Goal: Information Seeking & Learning: Learn about a topic

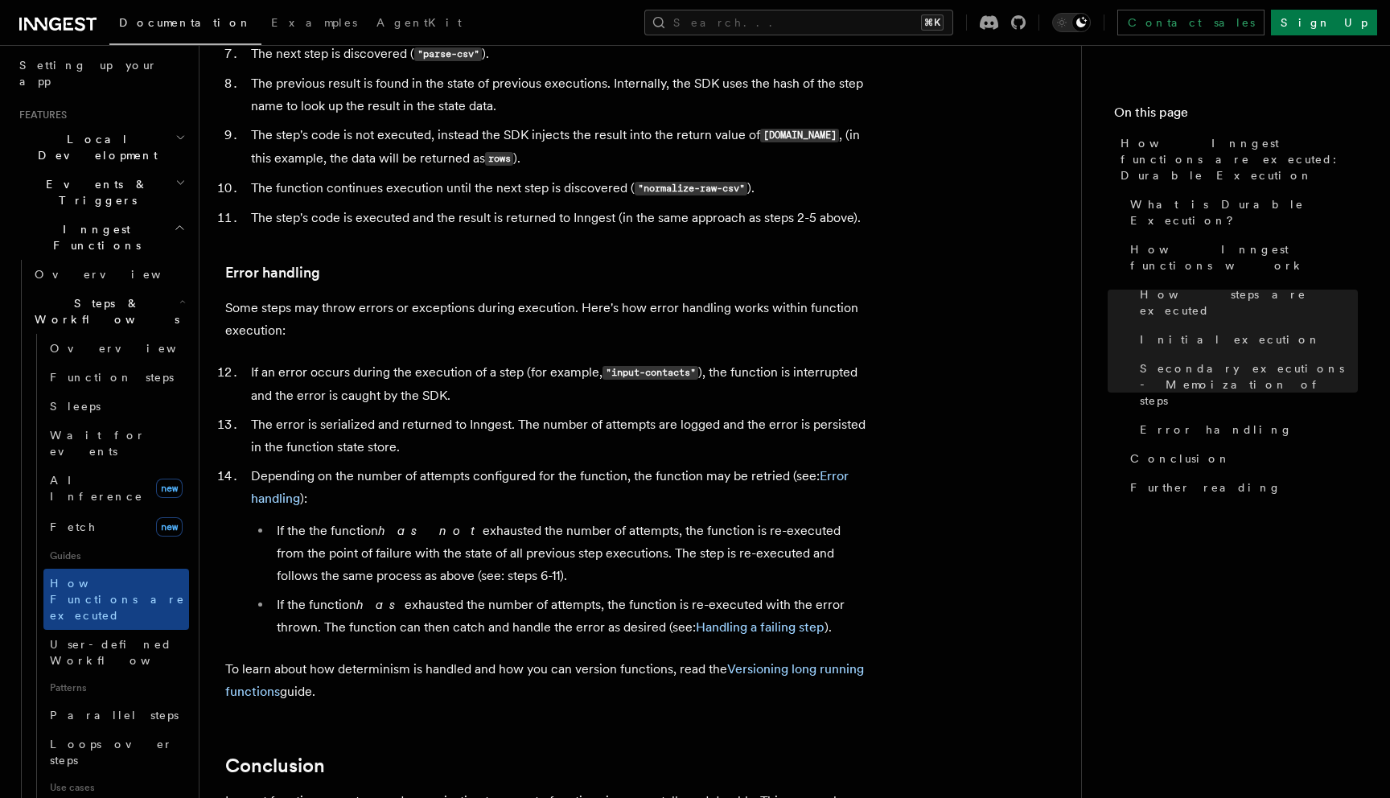
scroll to position [2445, 0]
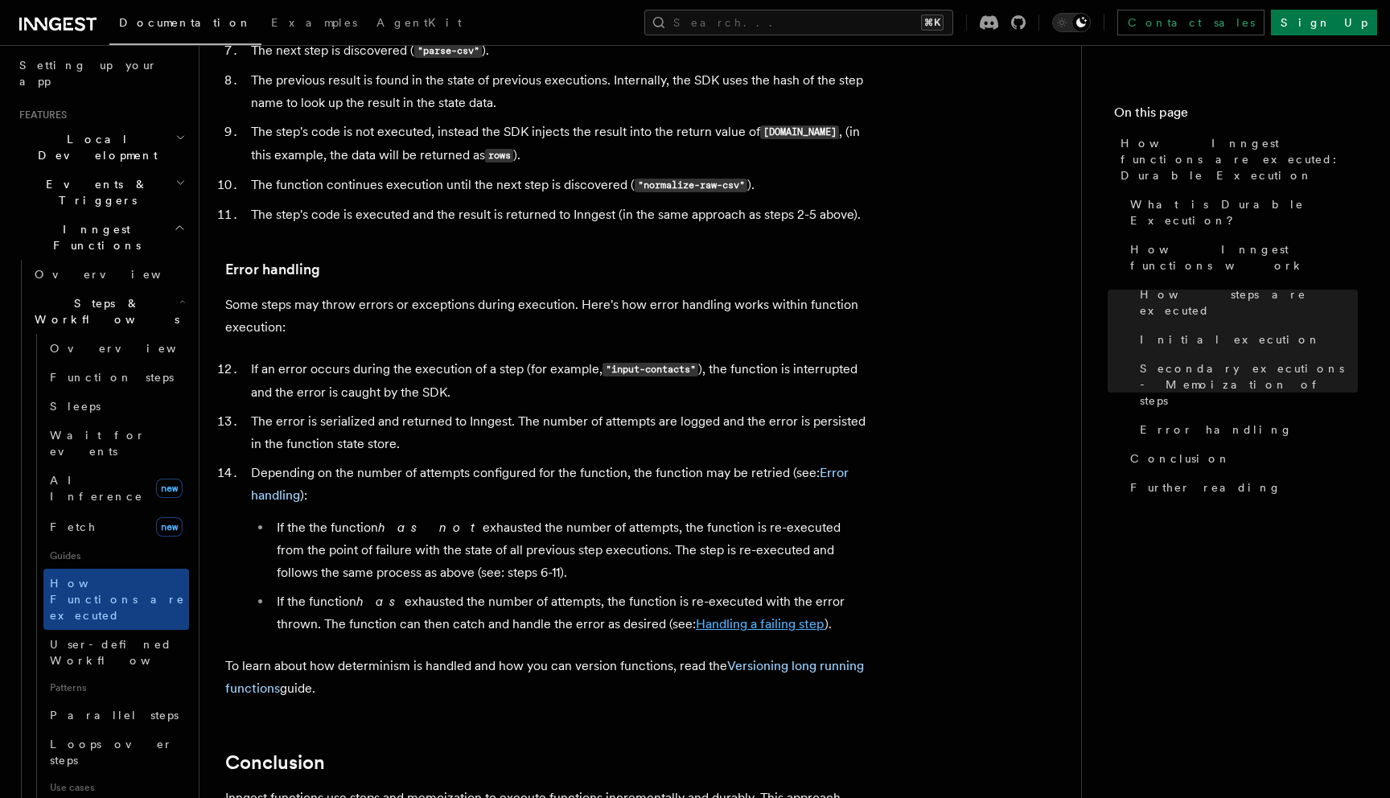
click at [716, 616] on link "Handling a failing step" at bounding box center [760, 623] width 129 height 15
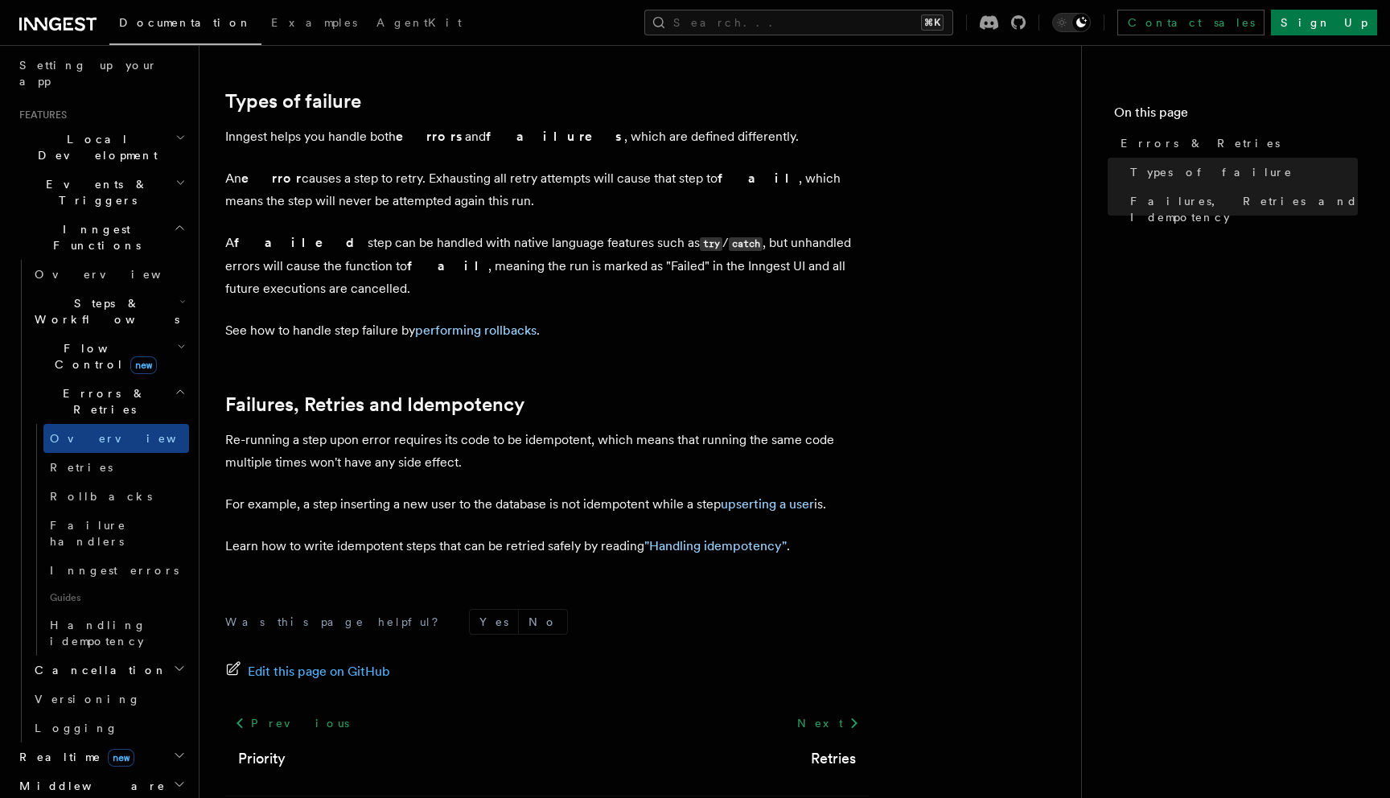
scroll to position [536, 0]
click at [708, 540] on link ""Handling idempotency"" at bounding box center [715, 547] width 142 height 15
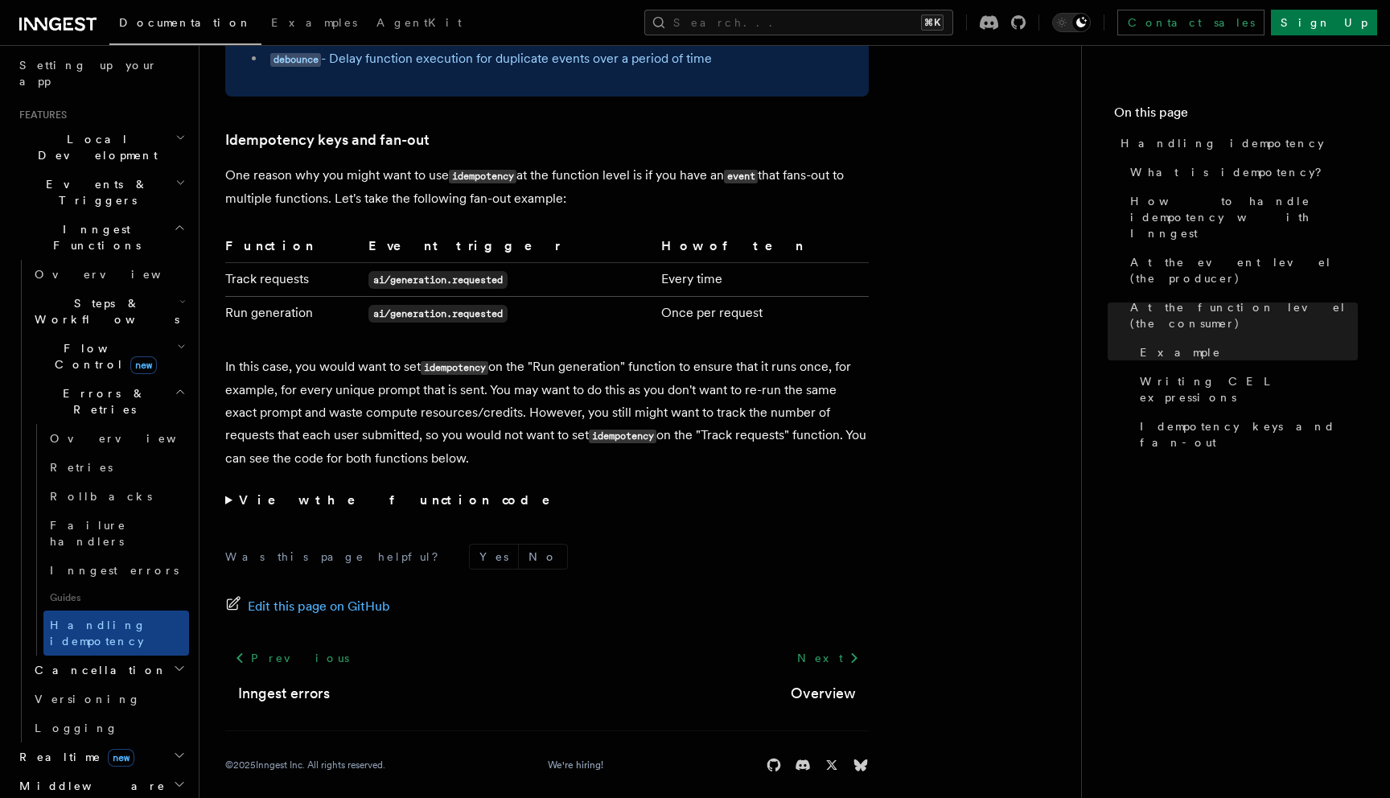
scroll to position [3097, 0]
click at [105, 482] on link "Rollbacks" at bounding box center [116, 496] width 146 height 29
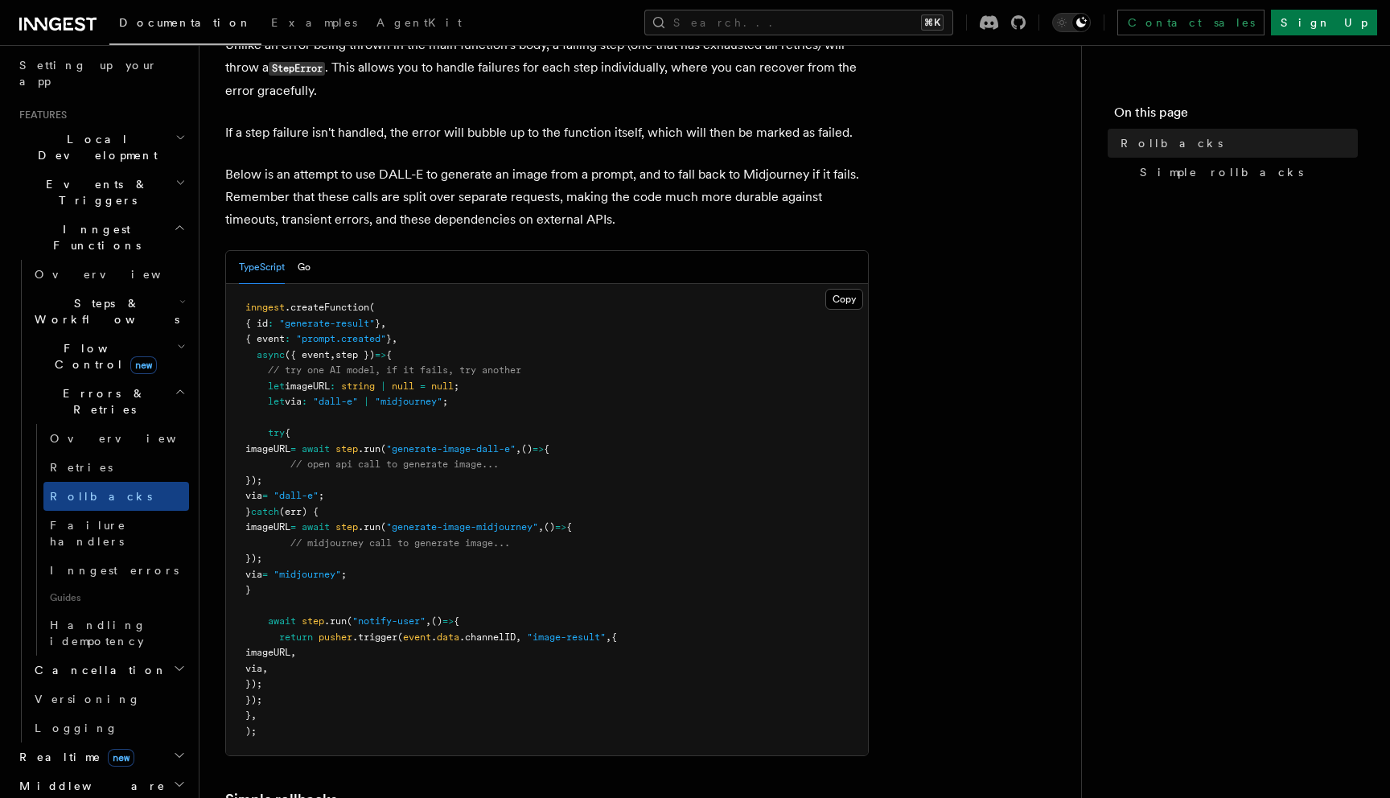
scroll to position [142, 0]
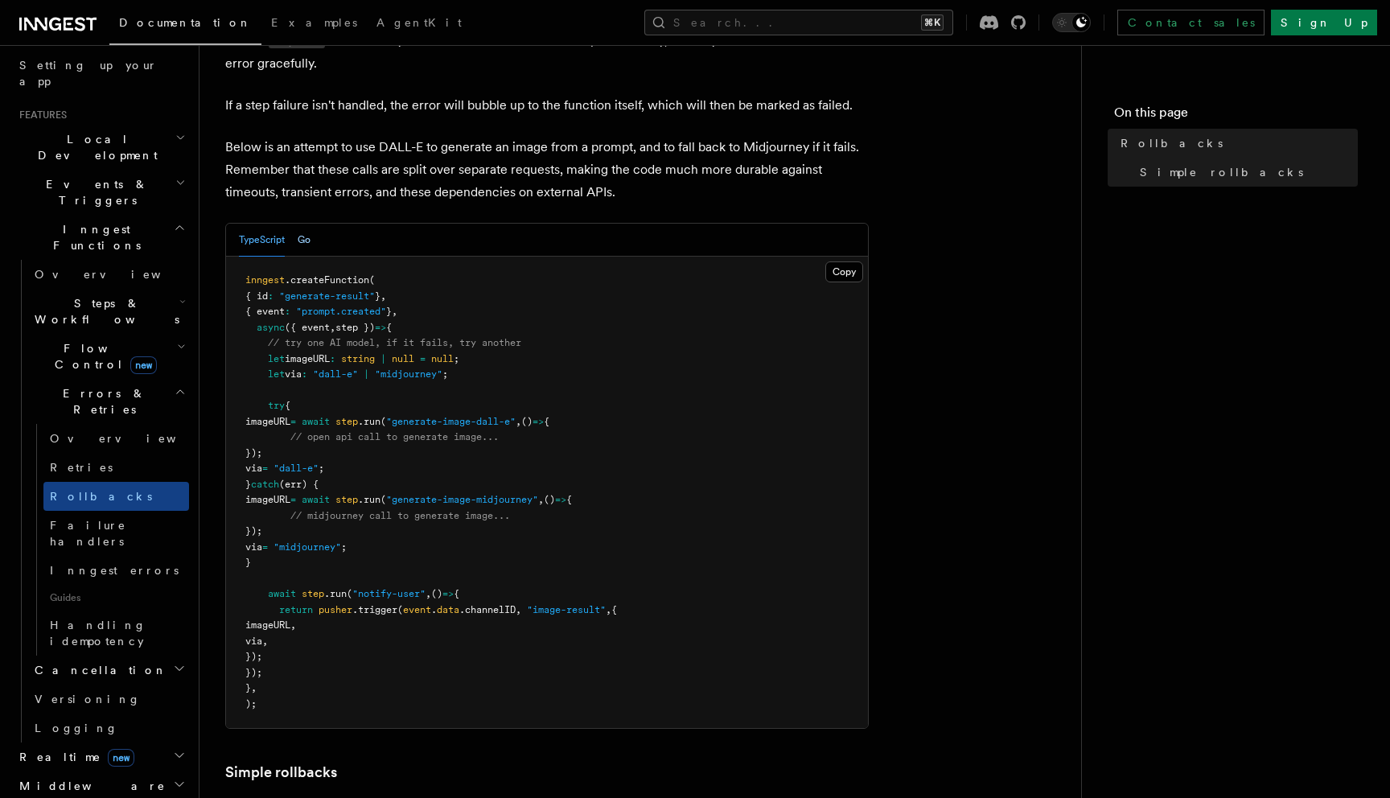
click at [305, 243] on button "Go" at bounding box center [304, 240] width 13 height 33
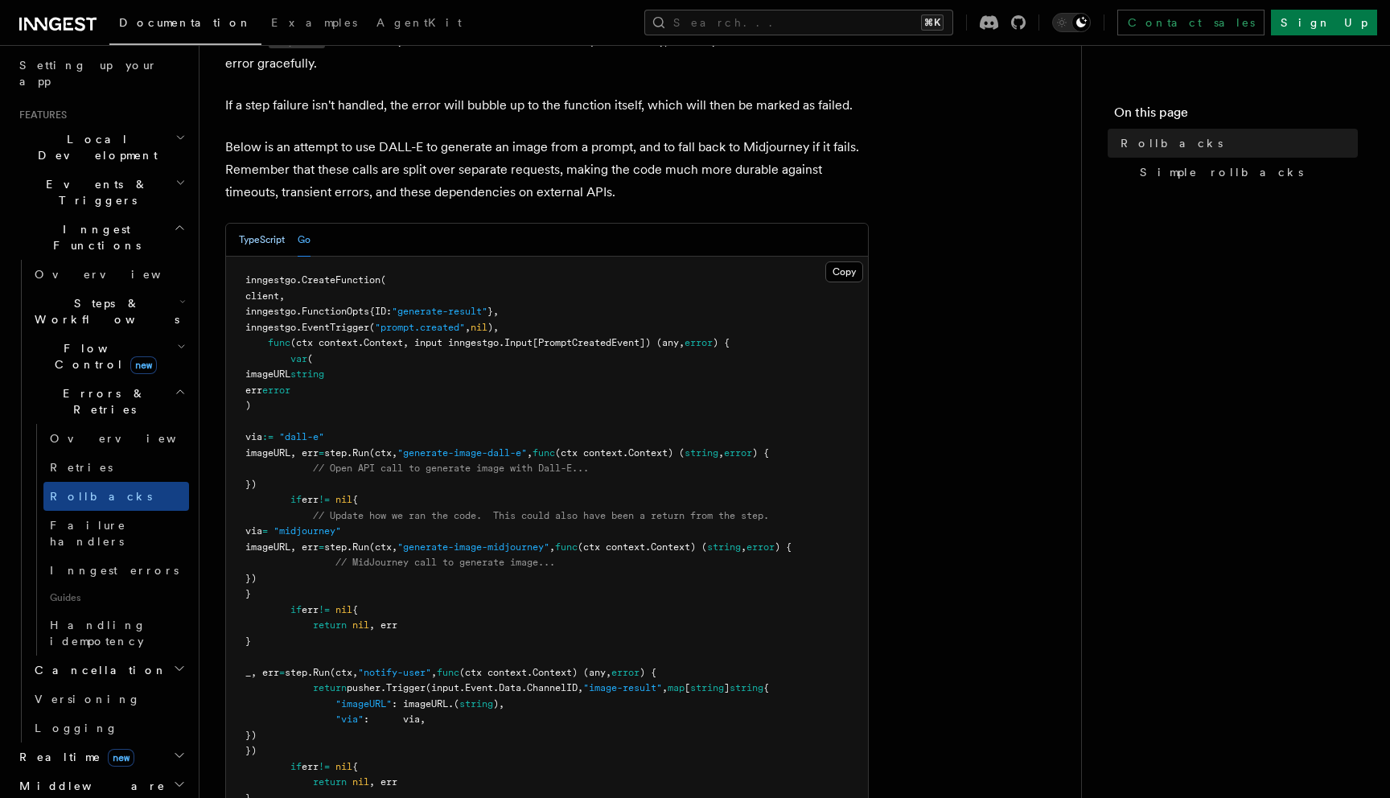
click at [265, 241] on button "TypeScript" at bounding box center [262, 240] width 46 height 33
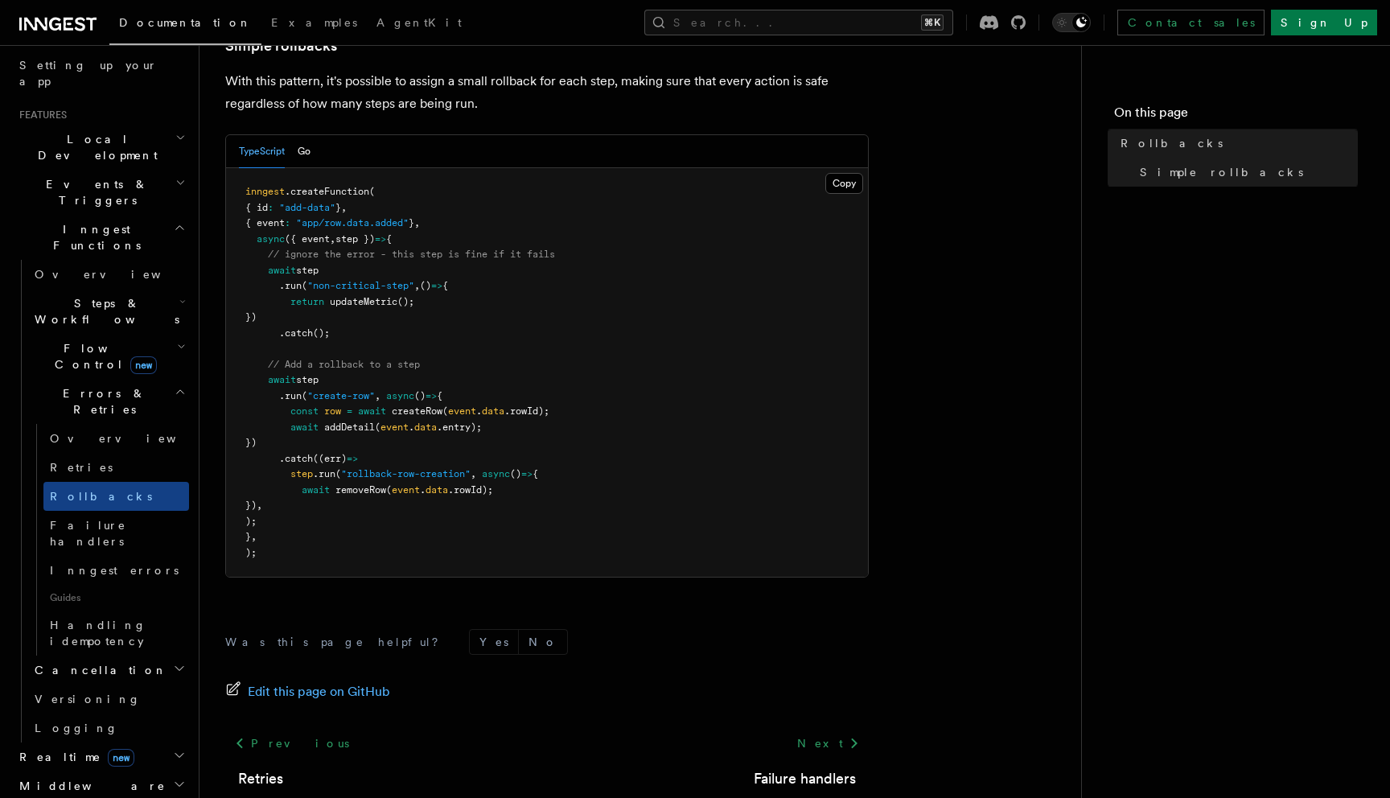
scroll to position [872, 0]
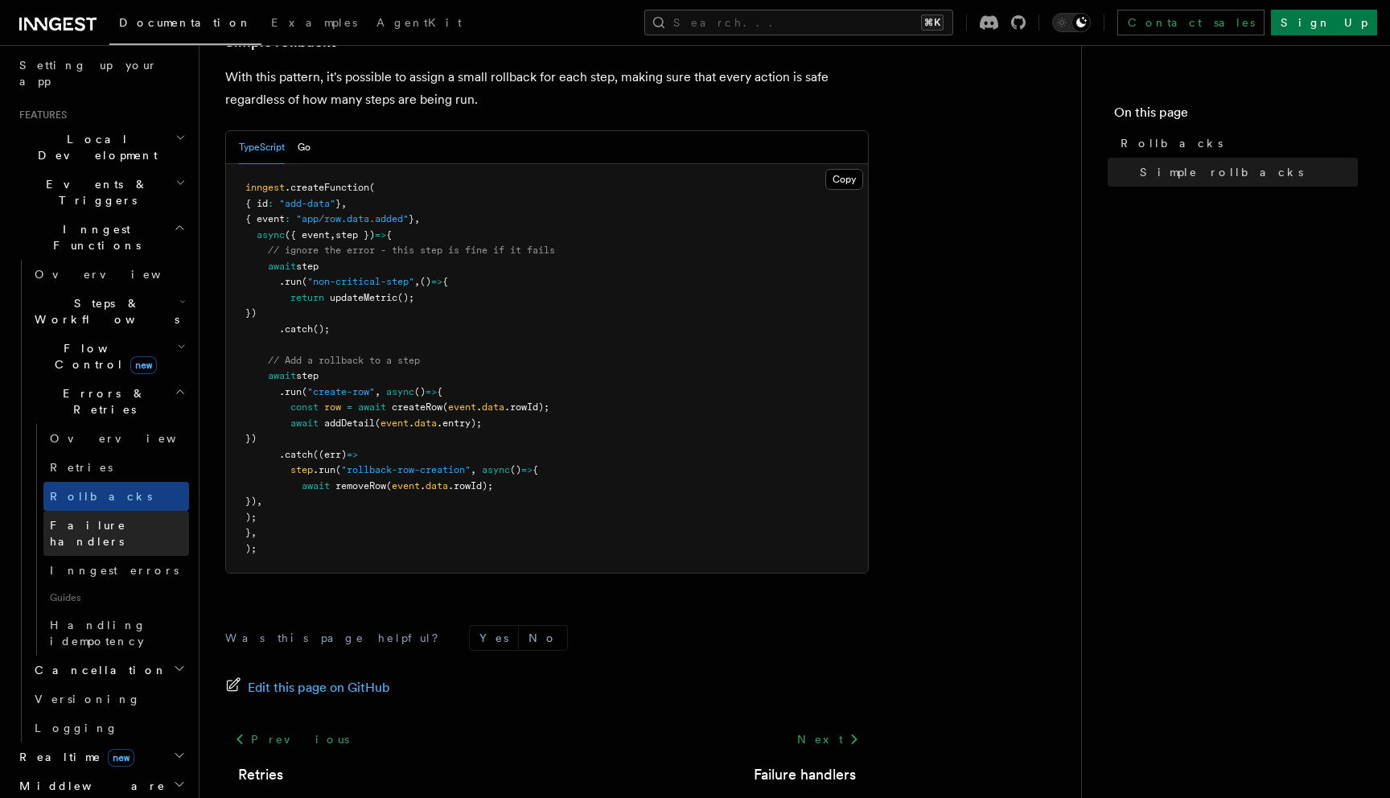
click at [84, 519] on span "Failure handlers" at bounding box center [88, 533] width 76 height 29
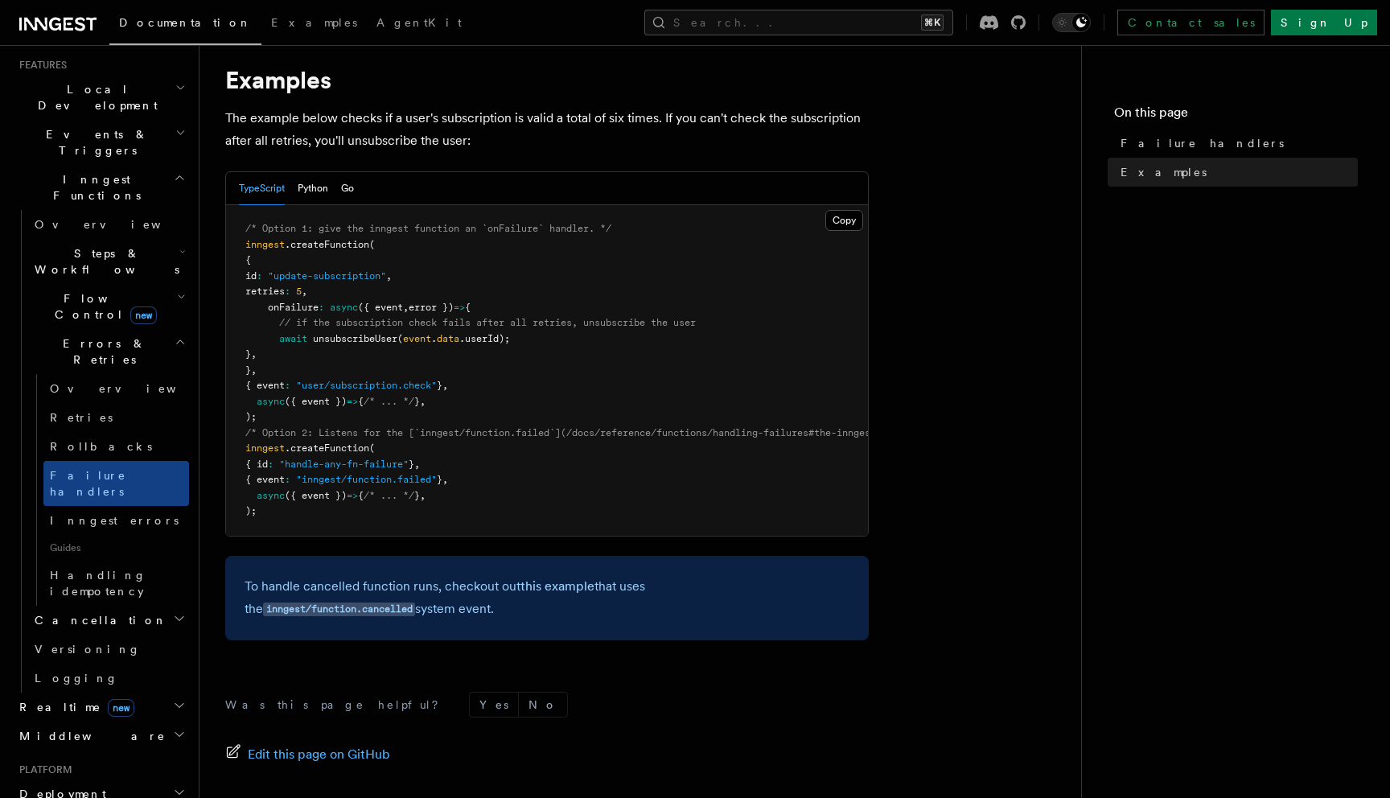
scroll to position [351, 0]
click at [99, 633] on link "Versioning" at bounding box center [108, 647] width 161 height 29
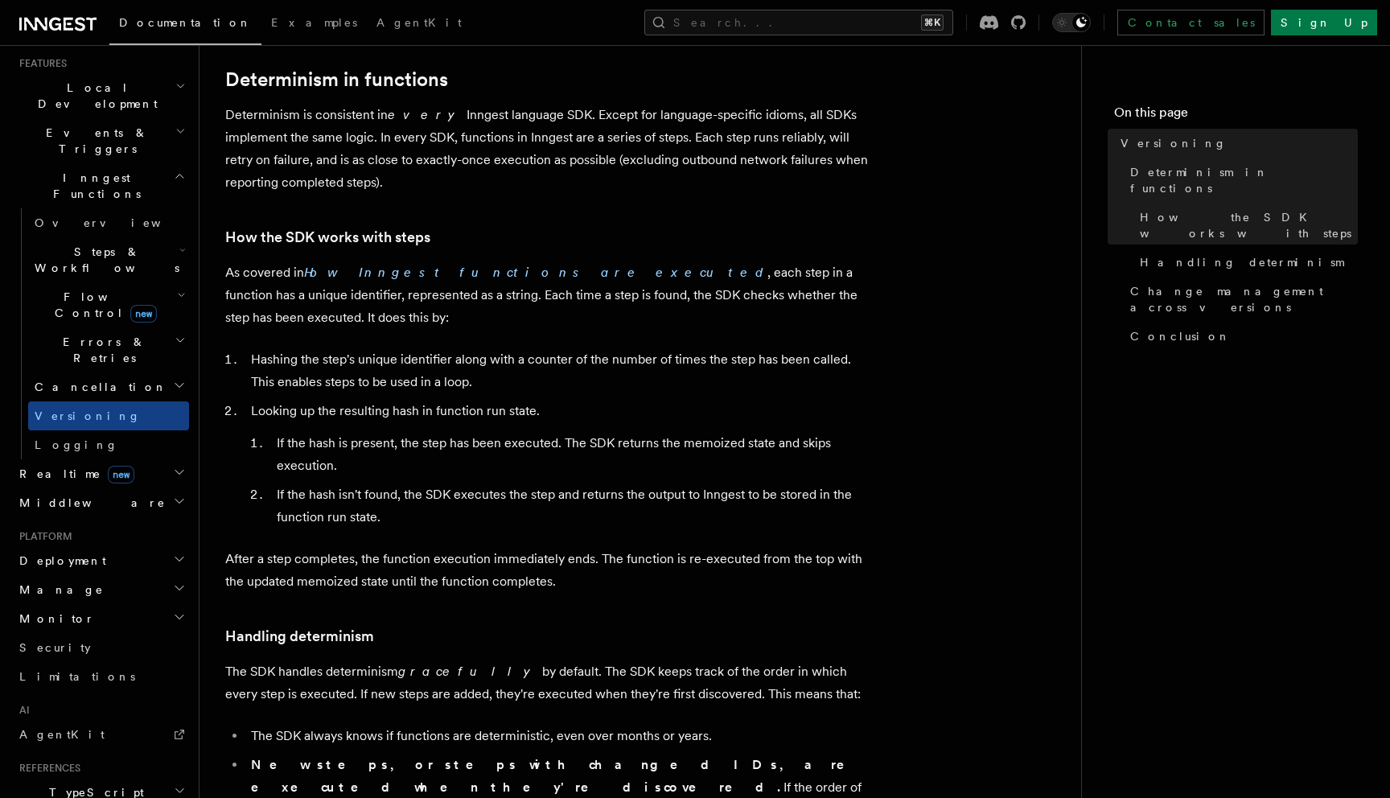
scroll to position [225, 0]
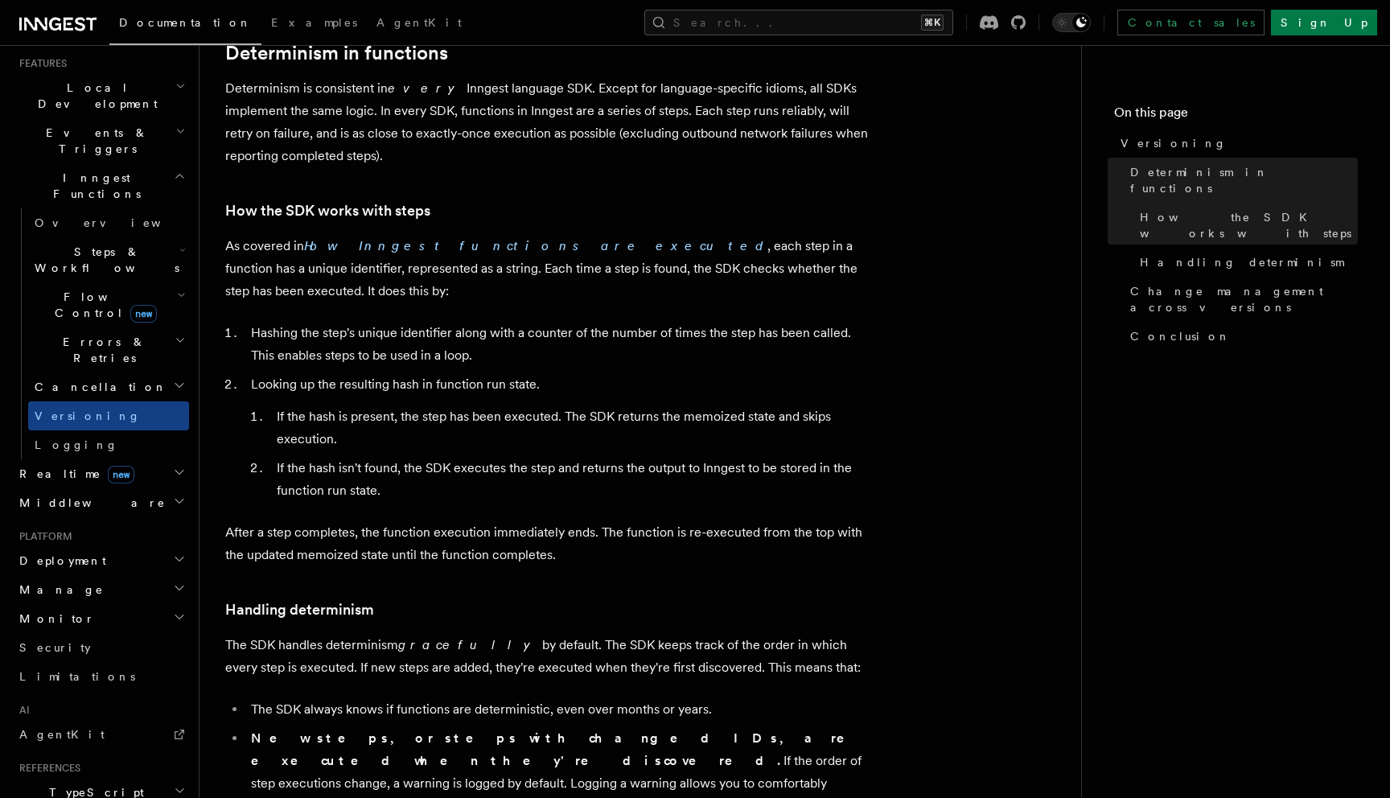
click at [296, 405] on li "If the hash is present, the step has been executed. The SDK returns the memoize…" at bounding box center [570, 427] width 597 height 45
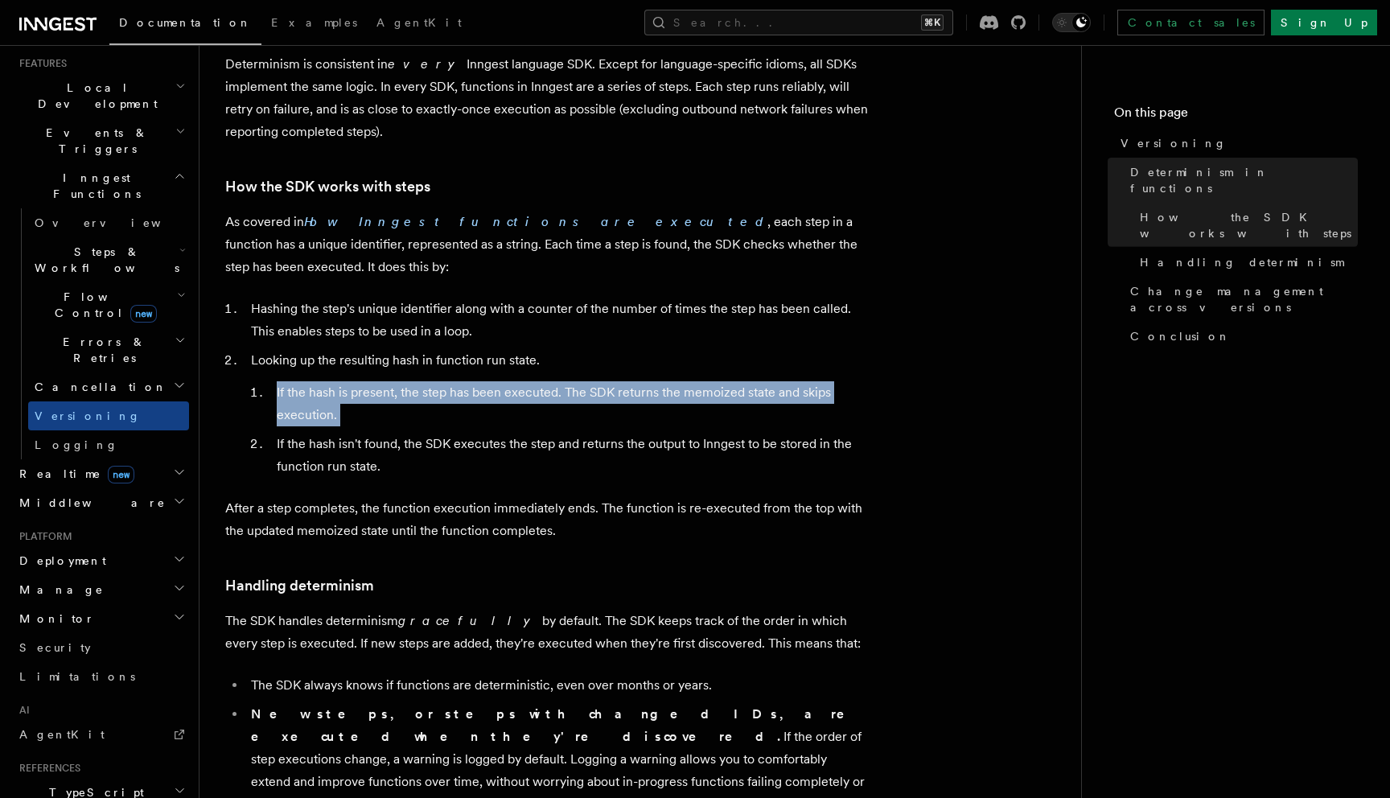
scroll to position [253, 0]
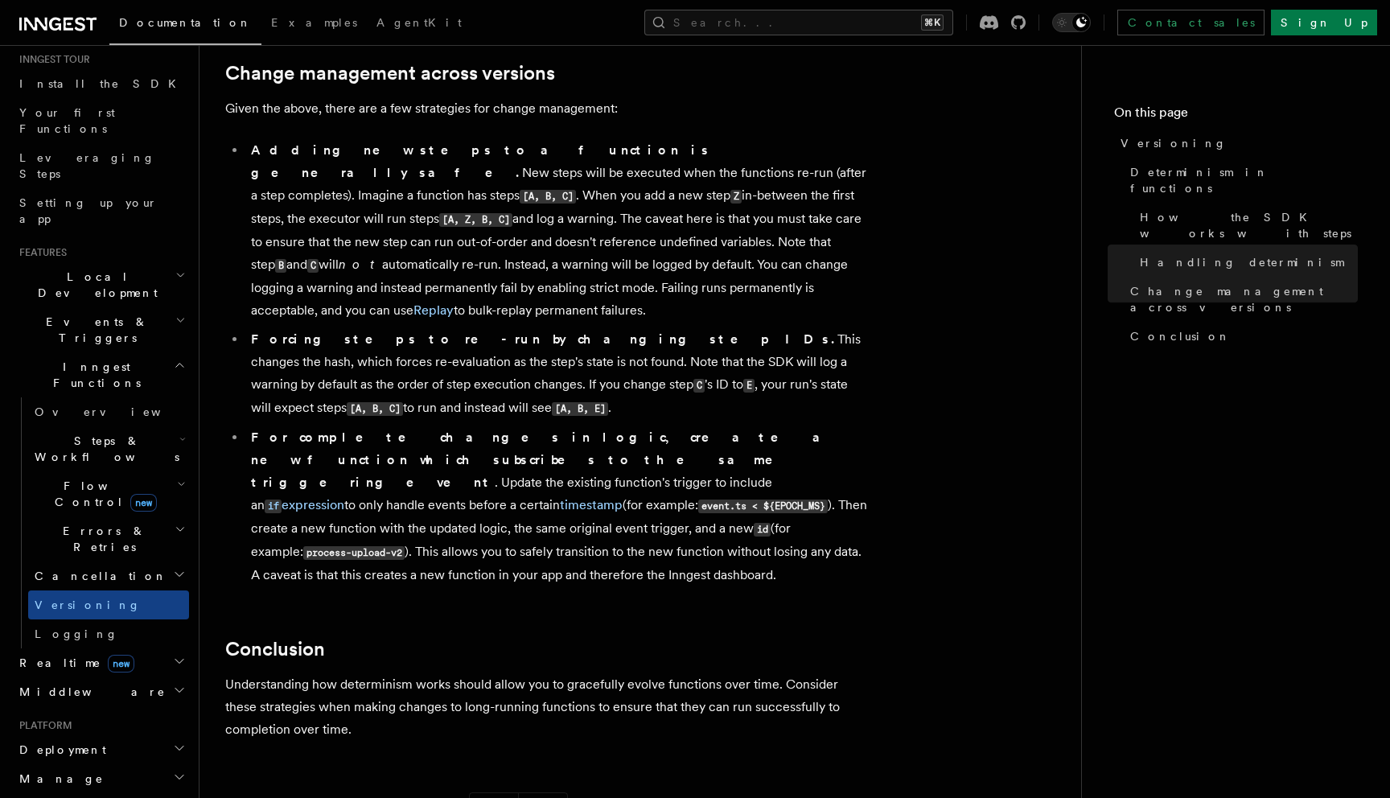
scroll to position [168, 0]
click at [179, 427] on icon "button" at bounding box center [182, 433] width 6 height 13
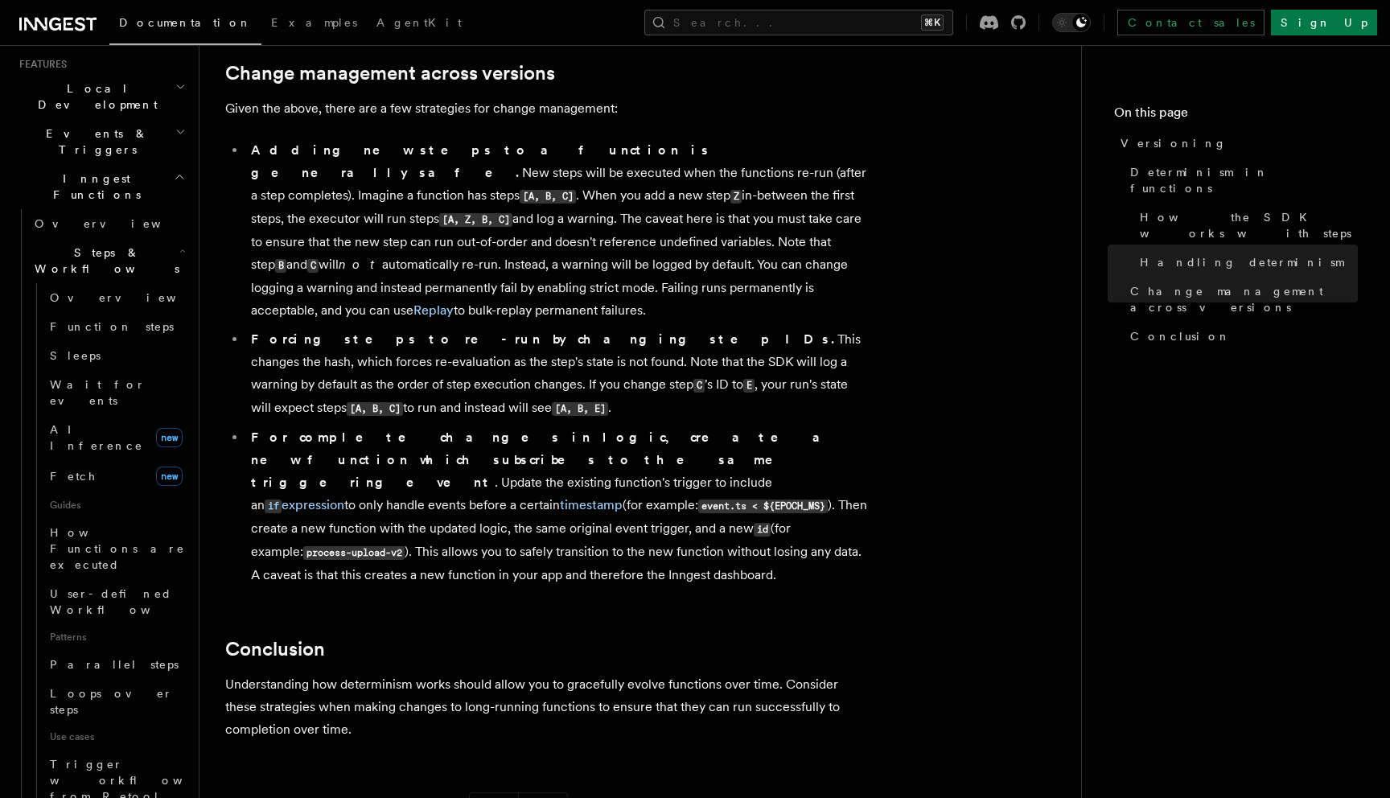
scroll to position [372, 0]
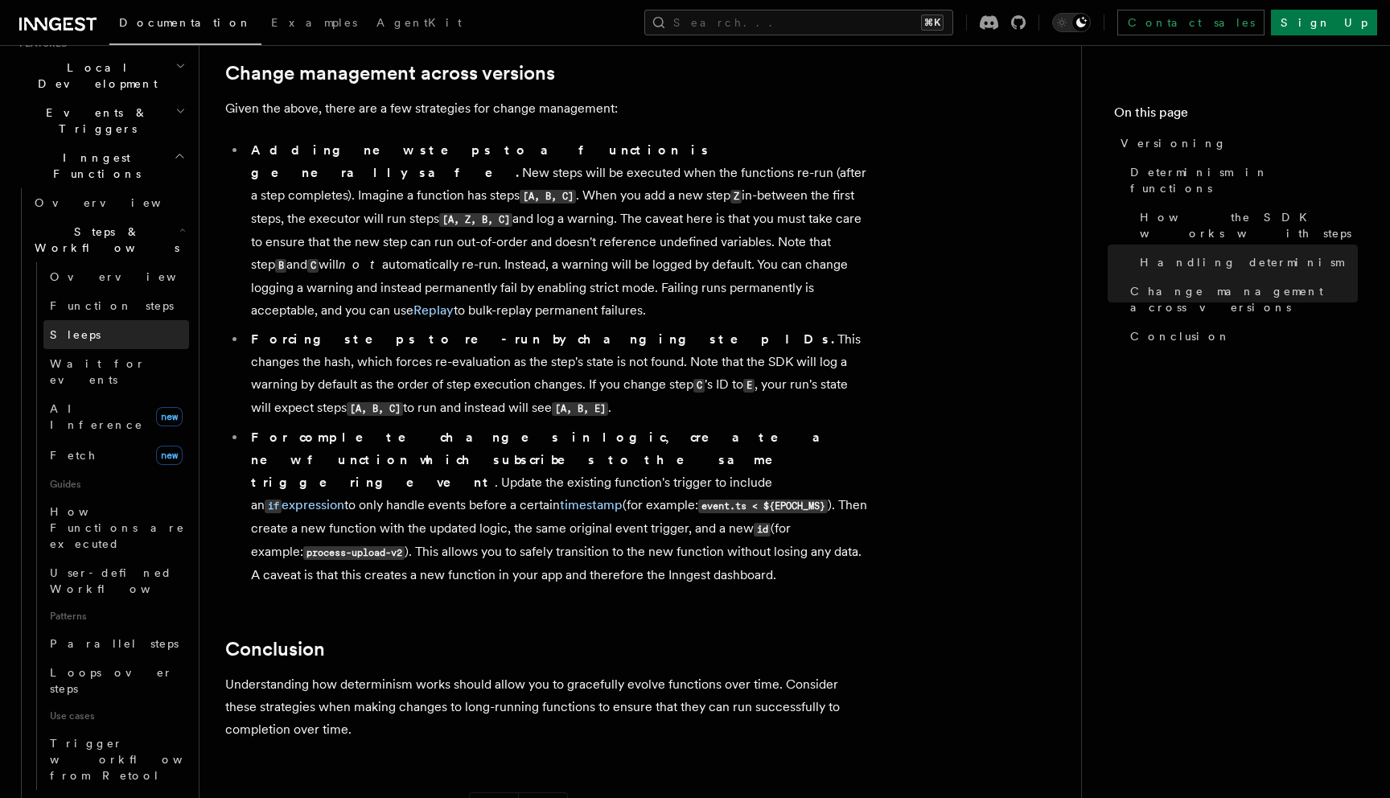
click at [83, 328] on span "Sleeps" at bounding box center [75, 334] width 51 height 13
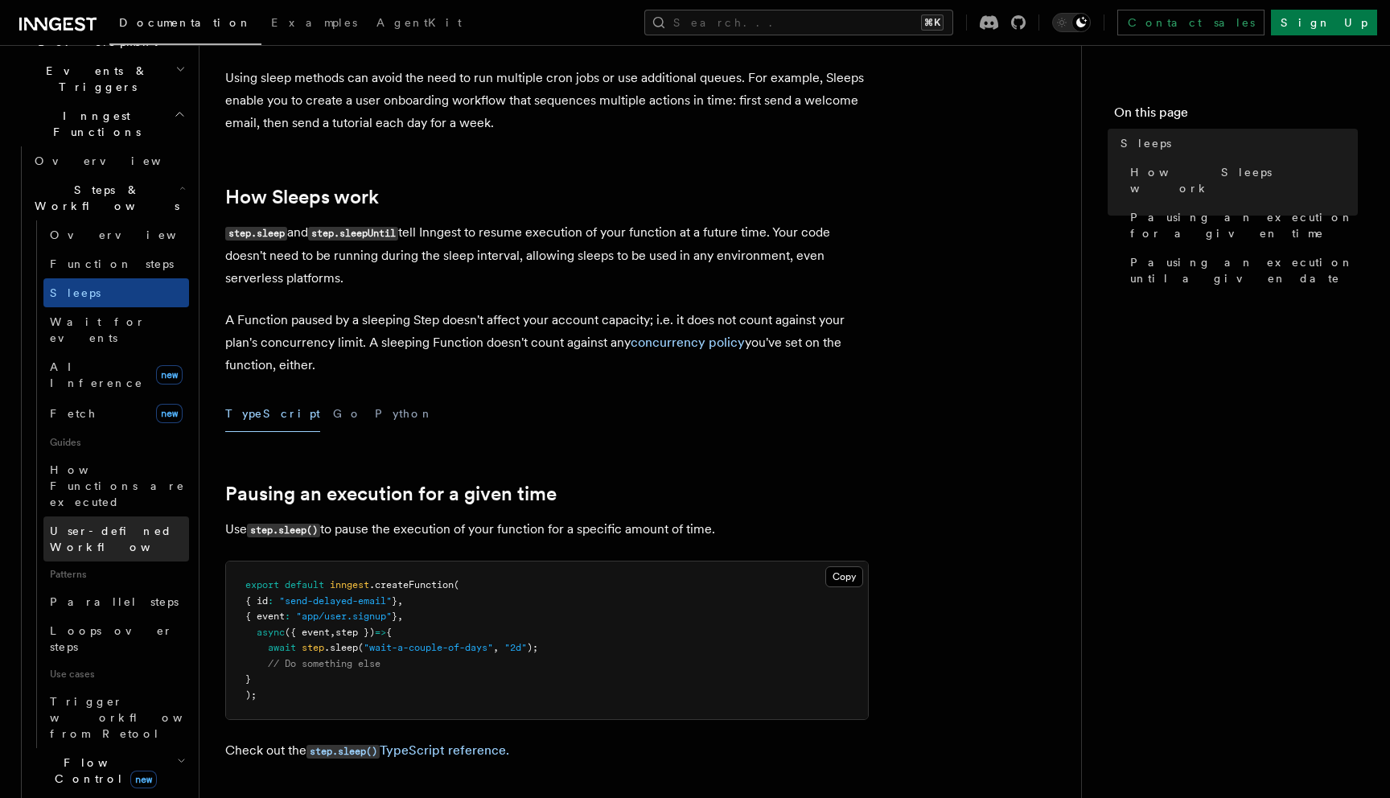
scroll to position [415, 0]
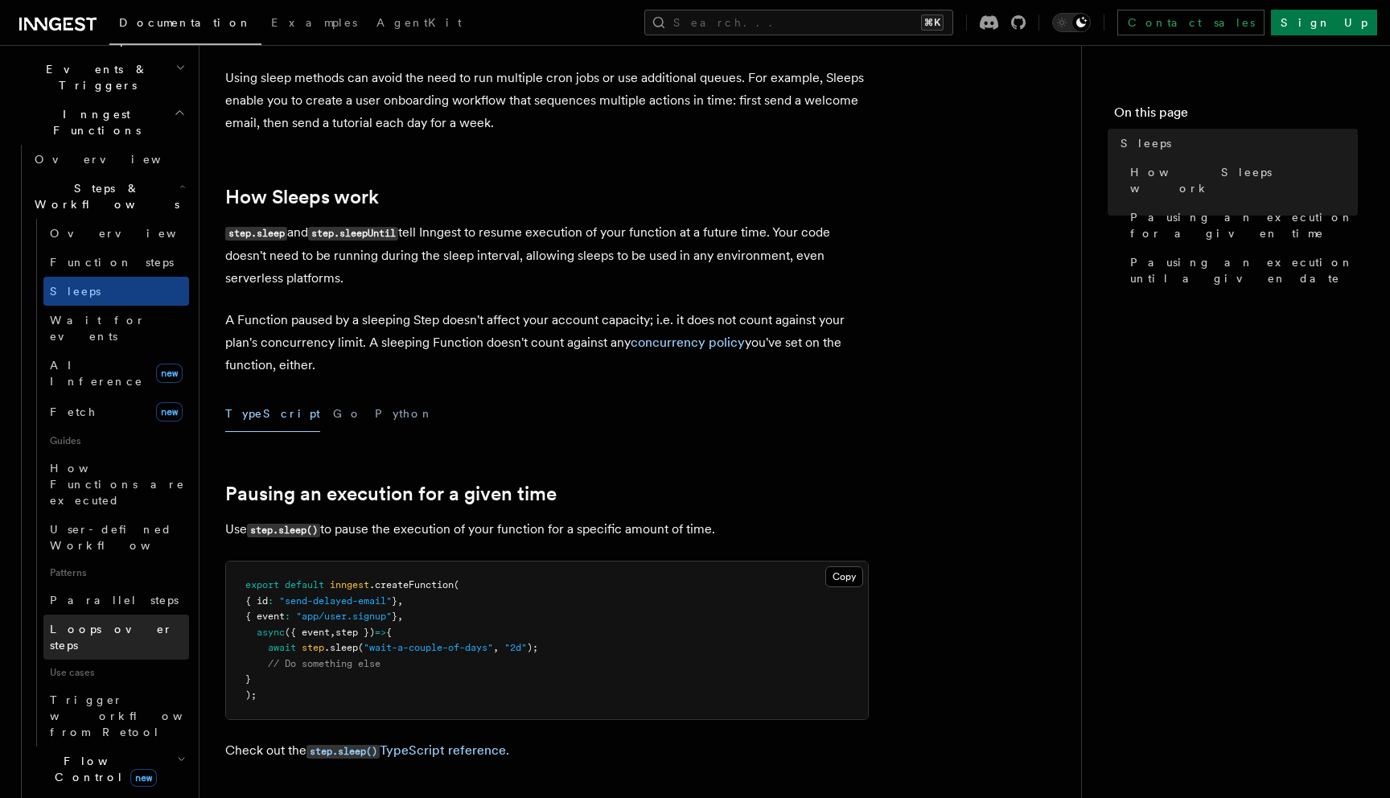
click at [141, 614] on link "Loops over steps" at bounding box center [116, 636] width 146 height 45
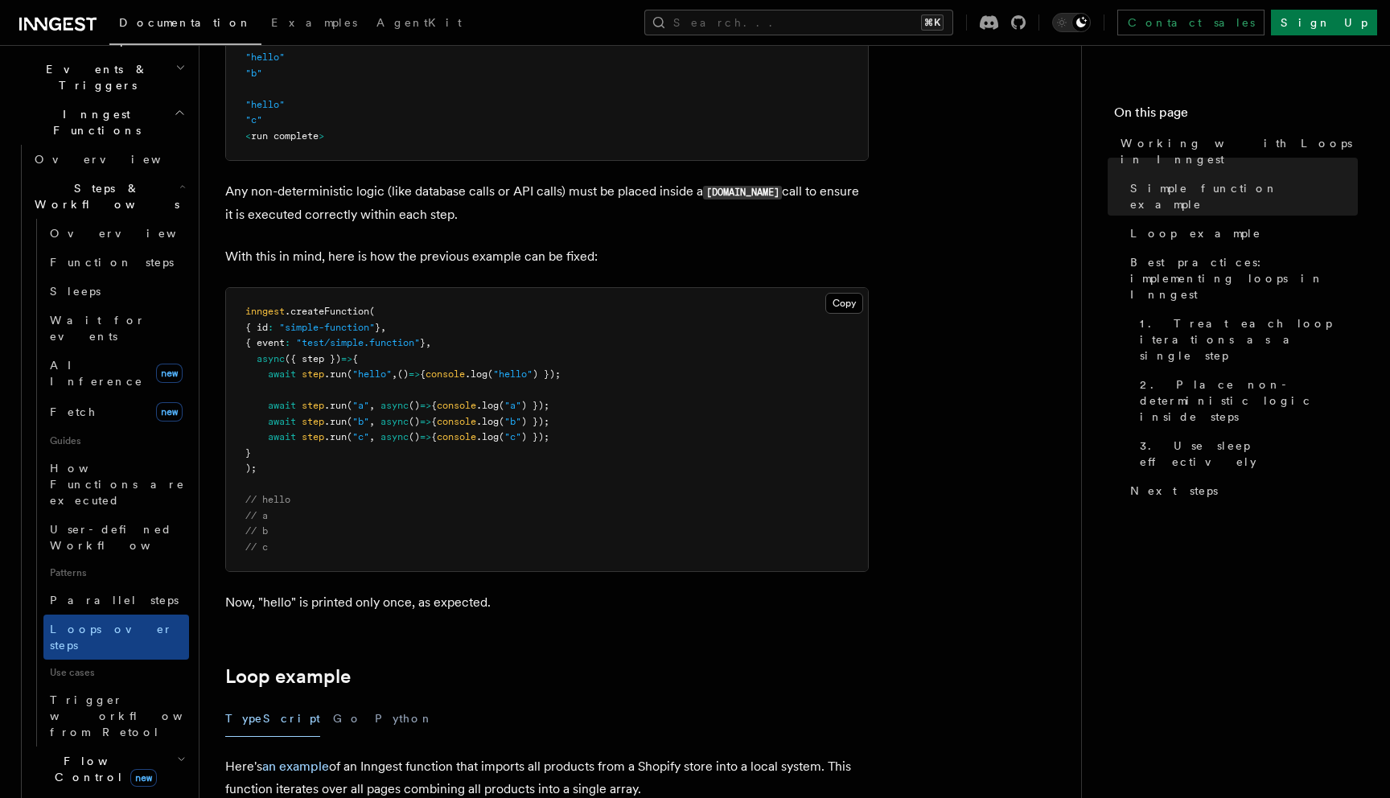
scroll to position [896, 0]
click at [177, 753] on icon "button" at bounding box center [181, 759] width 9 height 13
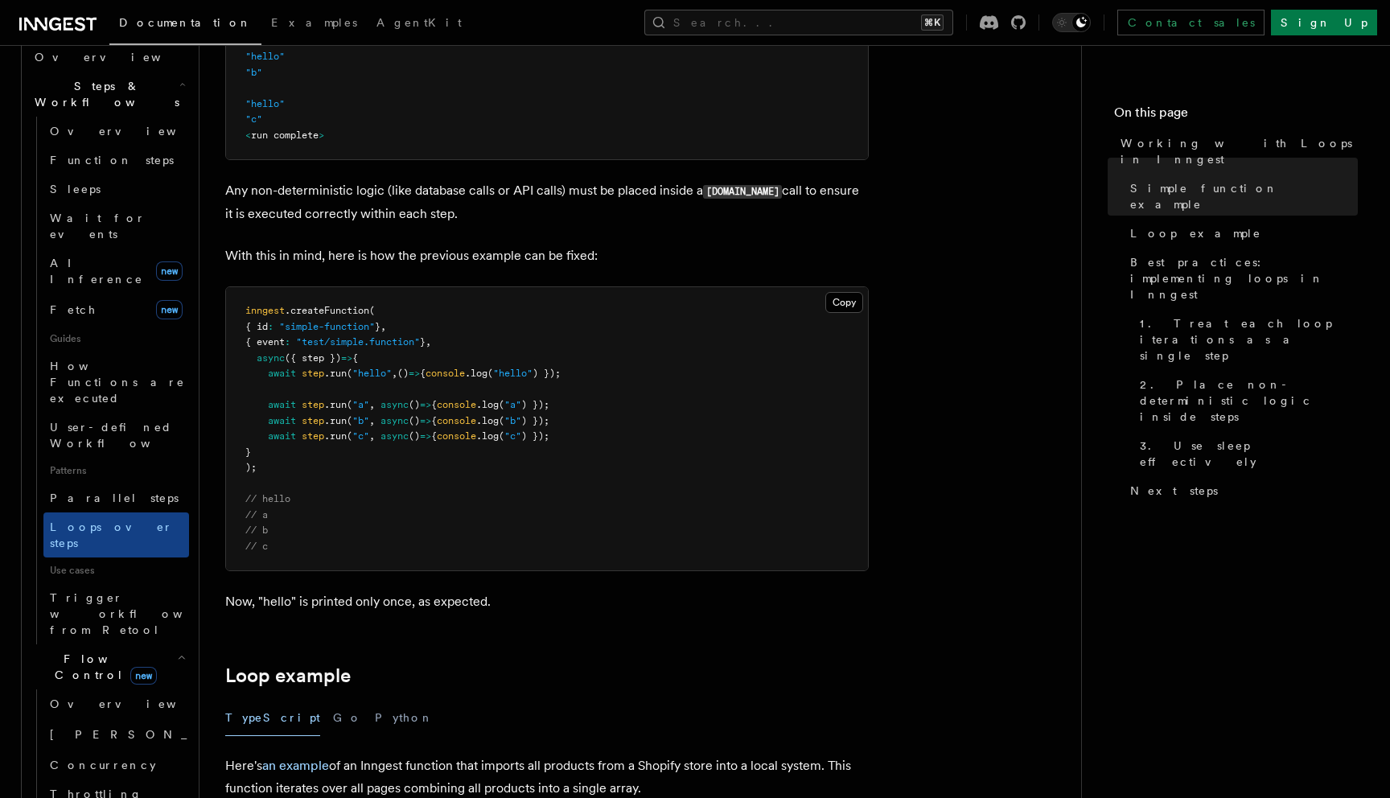
scroll to position [552, 0]
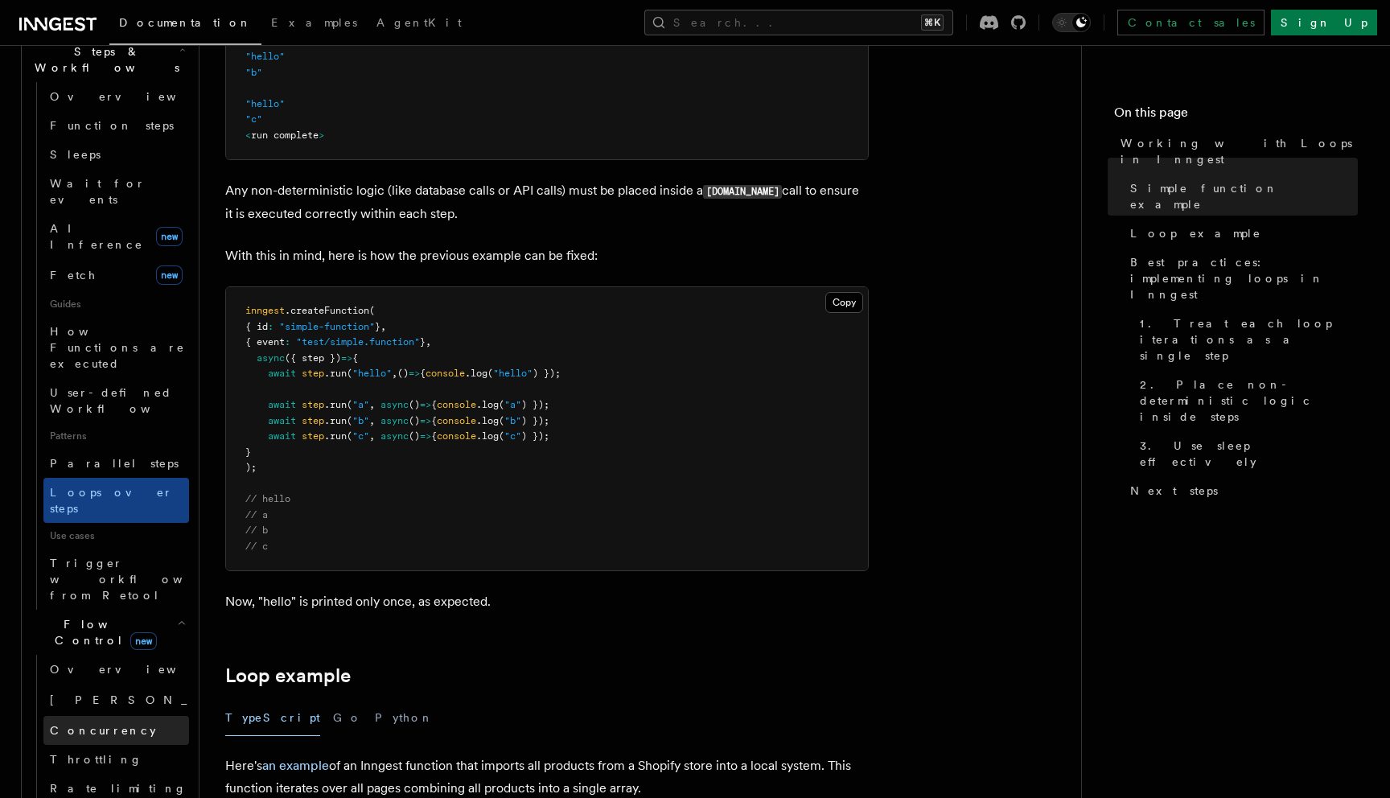
click at [75, 724] on span "Concurrency" at bounding box center [103, 730] width 106 height 13
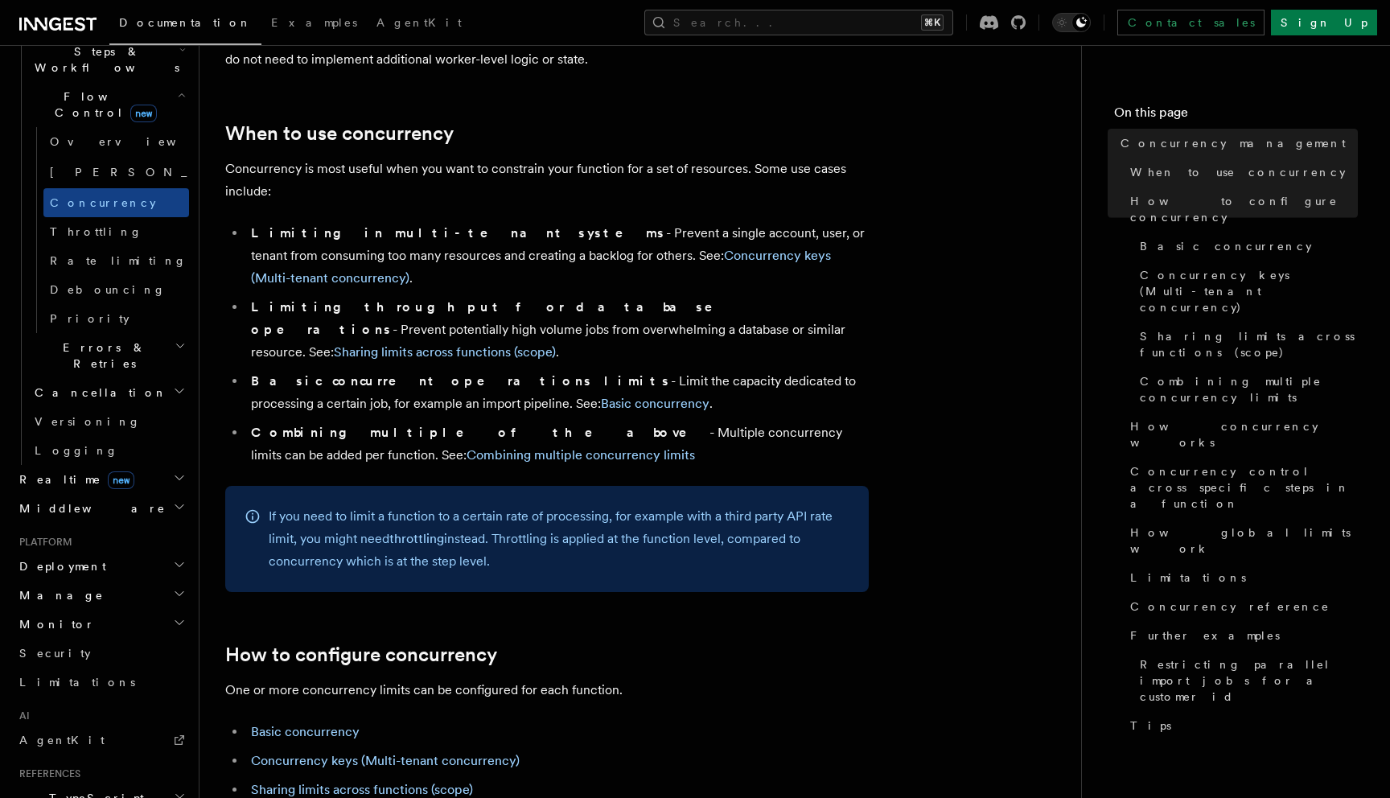
scroll to position [302, 0]
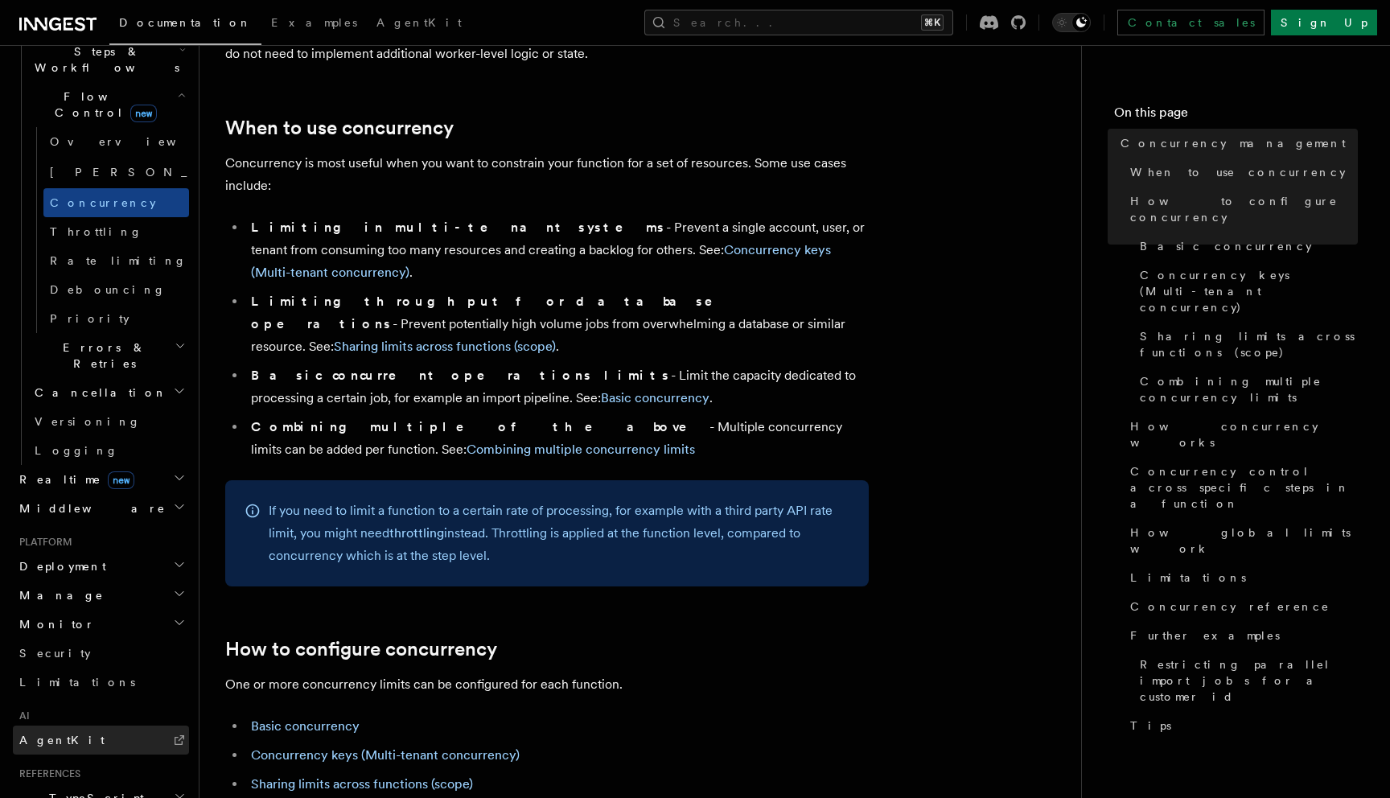
click at [71, 725] on link "AgentKit" at bounding box center [101, 739] width 176 height 29
